Goal: Transaction & Acquisition: Download file/media

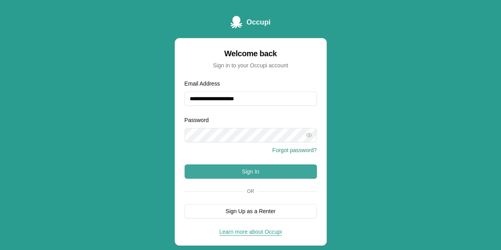
click at [258, 172] on button "Sign In" at bounding box center [250, 171] width 132 height 14
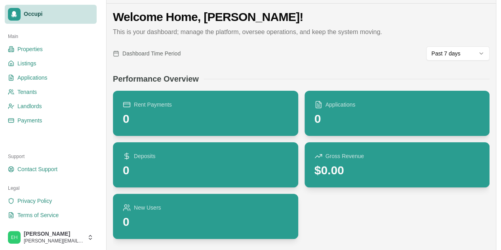
scroll to position [40, 0]
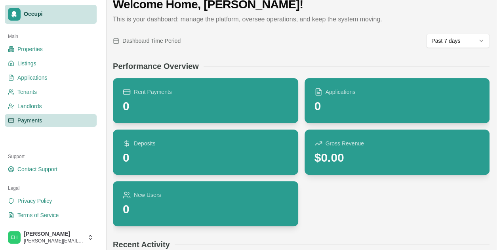
click at [28, 118] on span "Payments" at bounding box center [29, 120] width 25 height 8
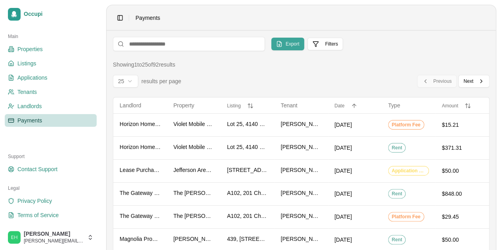
click at [285, 43] on span "Export" at bounding box center [292, 44] width 14 height 6
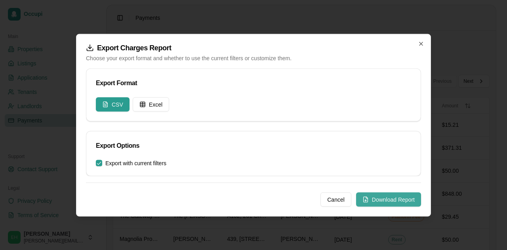
click at [374, 198] on button "Download Report" at bounding box center [388, 199] width 65 height 14
